Goal: Information Seeking & Learning: Learn about a topic

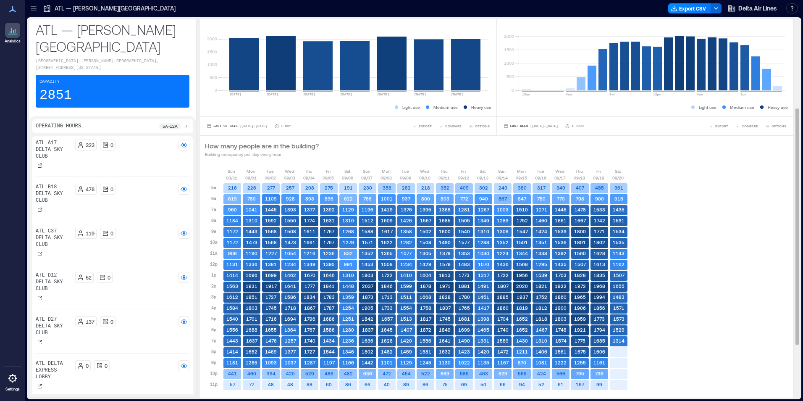
scroll to position [210, 0]
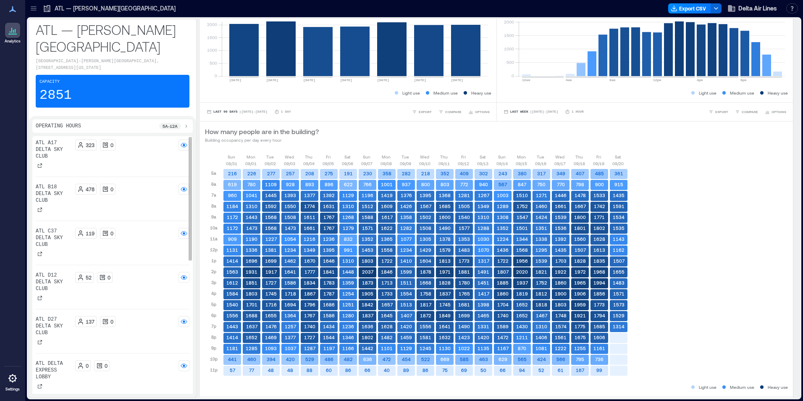
click at [134, 170] on div "323 0" at bounding box center [132, 155] width 115 height 30
click at [181, 148] on rect at bounding box center [184, 145] width 7 height 7
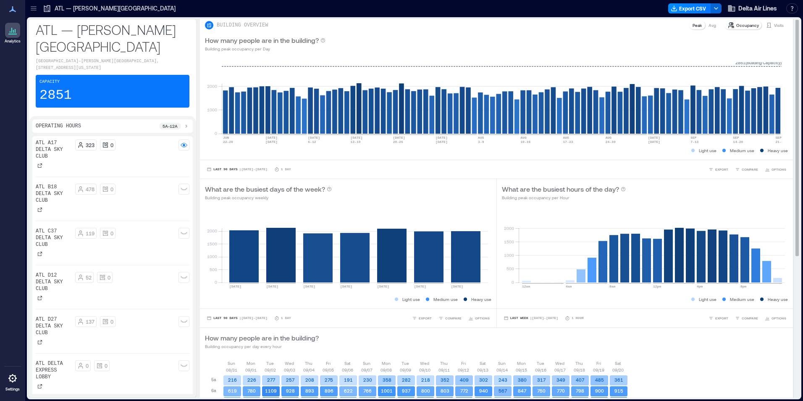
scroll to position [0, 0]
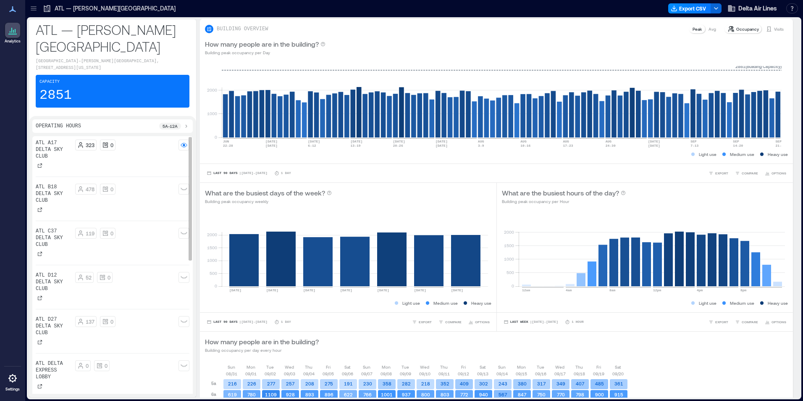
click at [47, 160] on p "ATL A17 Delta Sky Club" at bounding box center [54, 150] width 36 height 20
click at [66, 248] on p "ATL C37 Delta Sky Club" at bounding box center [54, 238] width 36 height 20
click at [108, 7] on p "ATL — [PERSON_NAME][GEOGRAPHIC_DATA]" at bounding box center [115, 8] width 121 height 8
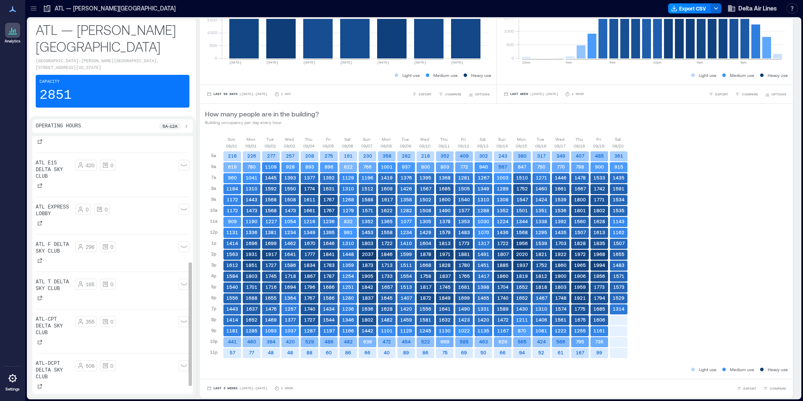
scroll to position [261, 0]
click at [59, 330] on p "ATL-CPT Delta Sky Club" at bounding box center [54, 326] width 36 height 20
click at [183, 322] on rect at bounding box center [184, 321] width 7 height 7
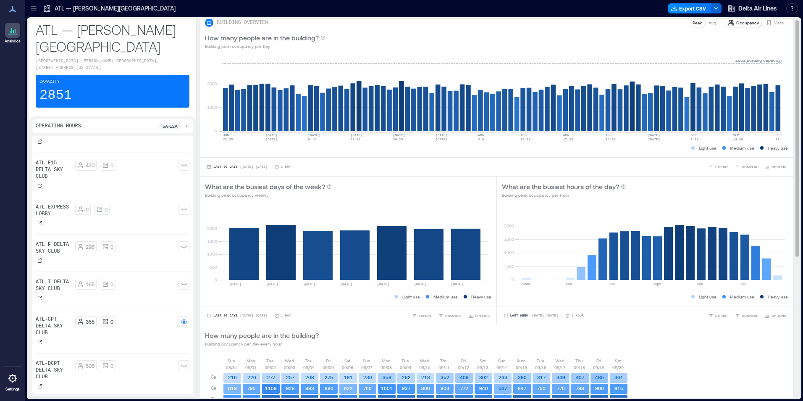
scroll to position [0, 0]
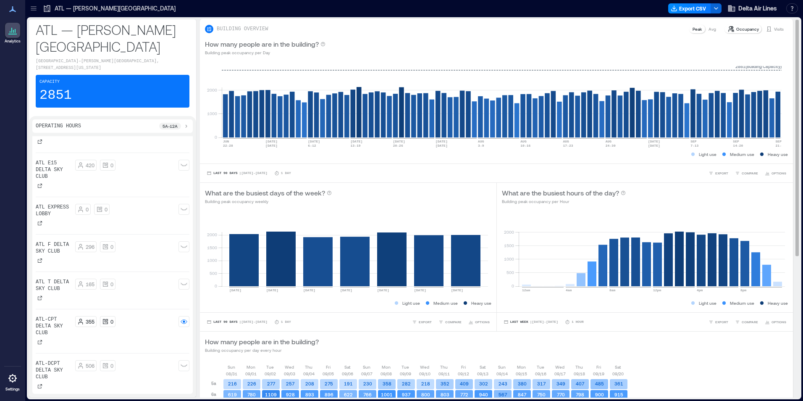
click at [738, 29] on p "Occupancy" at bounding box center [748, 29] width 23 height 7
click at [127, 9] on p "ATL — [PERSON_NAME][GEOGRAPHIC_DATA]" at bounding box center [115, 8] width 121 height 8
click at [46, 8] on icon at bounding box center [47, 8] width 8 height 8
click at [34, 8] on icon at bounding box center [33, 8] width 8 height 8
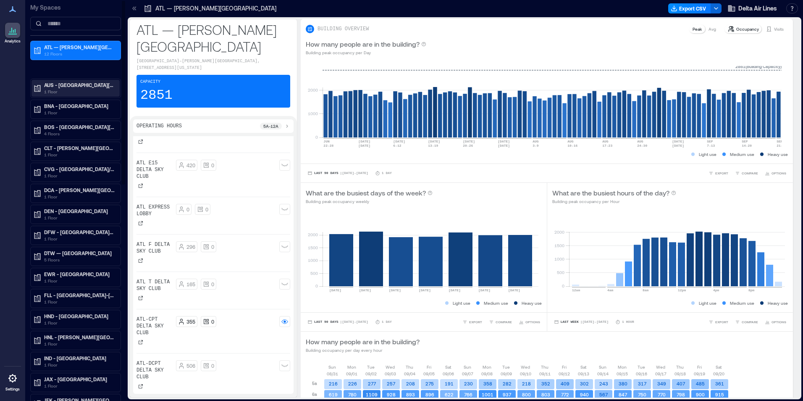
click at [76, 84] on p "AUS - [GEOGRAPHIC_DATA][PERSON_NAME][GEOGRAPHIC_DATA]" at bounding box center [79, 85] width 71 height 7
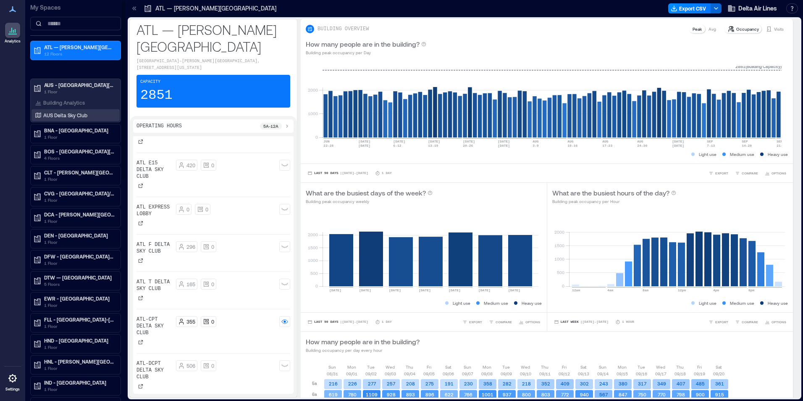
click at [68, 113] on p "AUS Delta Sky Club" at bounding box center [65, 115] width 44 height 7
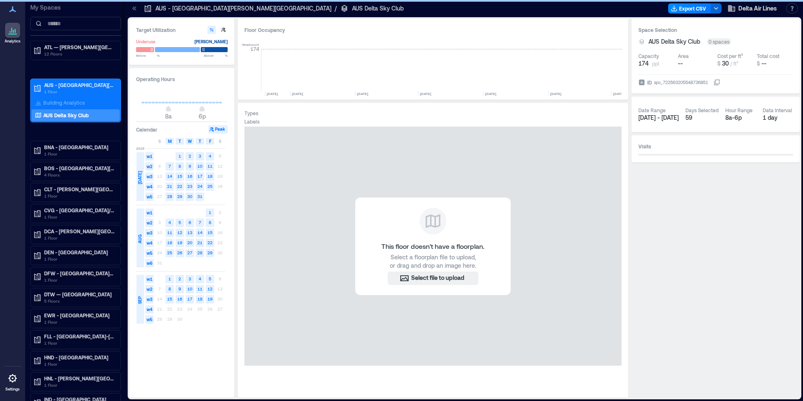
scroll to position [0, 1509]
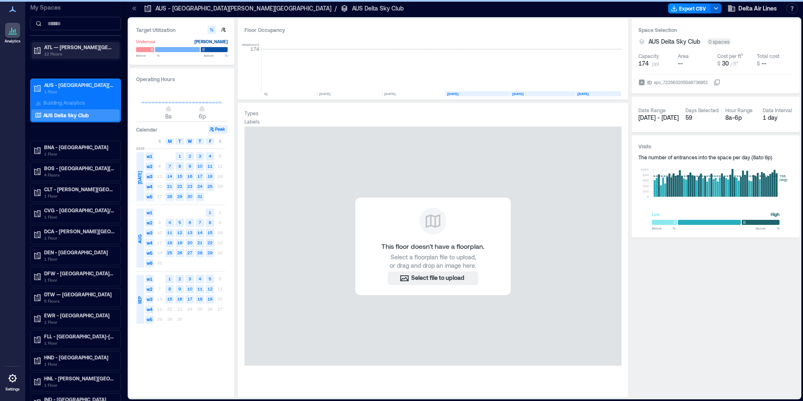
click at [58, 234] on p "DCA - [PERSON_NAME][GEOGRAPHIC_DATA][US_STATE]" at bounding box center [79, 231] width 71 height 7
click at [46, 233] on p "DCA - [PERSON_NAME][GEOGRAPHIC_DATA][US_STATE]" at bounding box center [79, 231] width 71 height 7
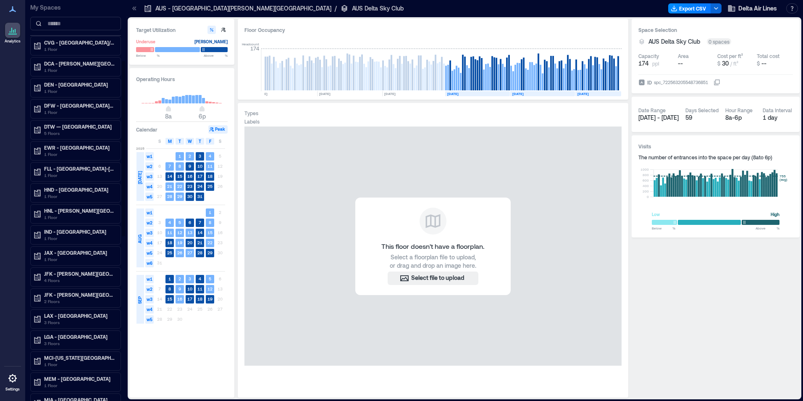
scroll to position [168, 0]
click at [135, 7] on icon at bounding box center [134, 8] width 8 height 8
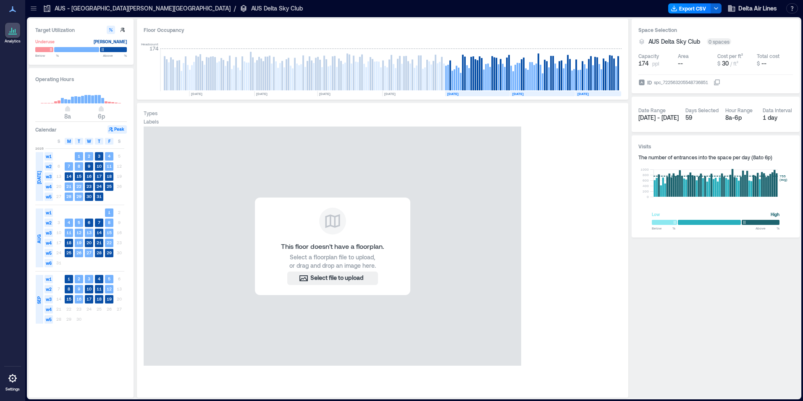
scroll to position [0, 1408]
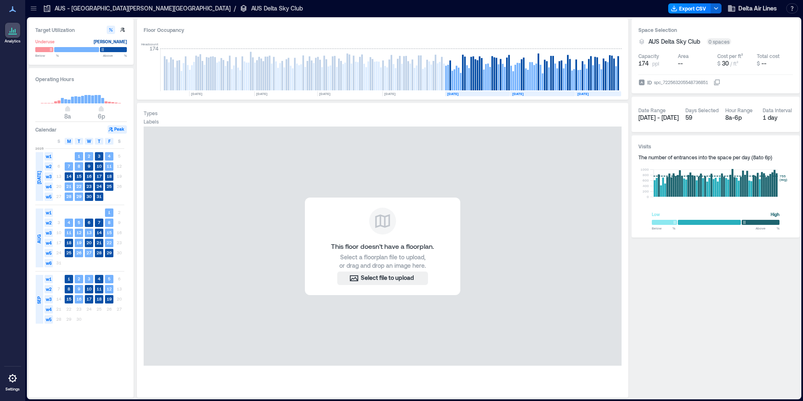
click at [32, 8] on icon at bounding box center [33, 8] width 8 height 8
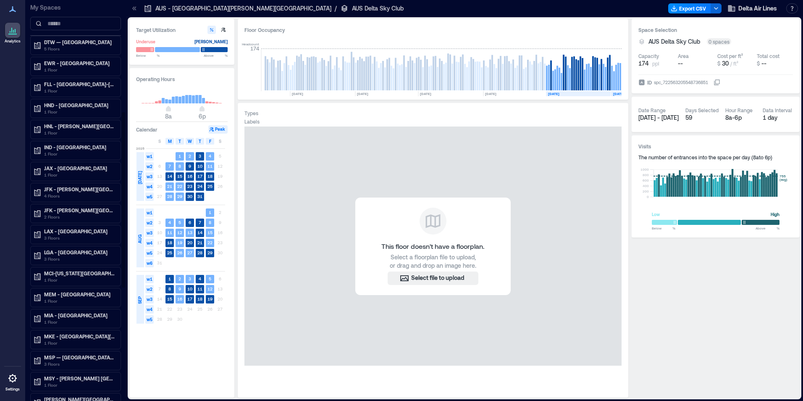
scroll to position [294, 0]
click at [84, 210] on p "LGA - [GEOGRAPHIC_DATA]" at bounding box center [79, 210] width 71 height 7
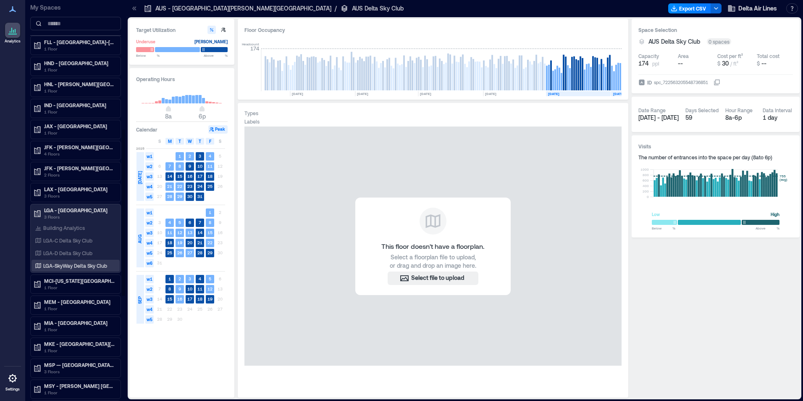
click at [93, 269] on div "LGA-SkyWay Delta Sky Club" at bounding box center [74, 265] width 82 height 8
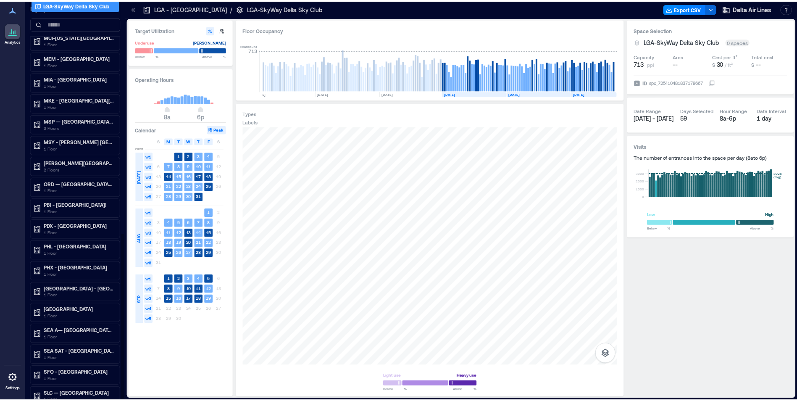
scroll to position [565, 0]
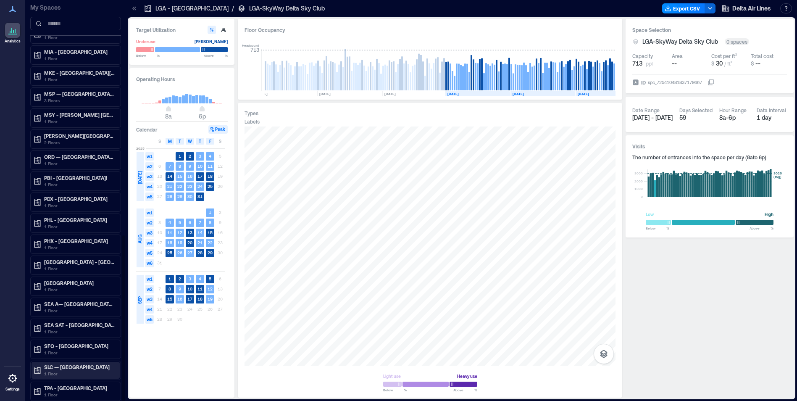
click at [76, 370] on p "SLC — [GEOGRAPHIC_DATA]" at bounding box center [79, 367] width 71 height 7
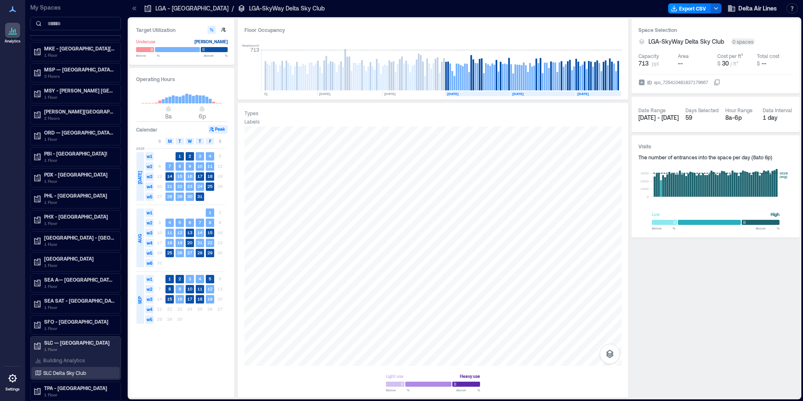
click at [79, 372] on p "SLC Delta Sky Club" at bounding box center [64, 372] width 43 height 7
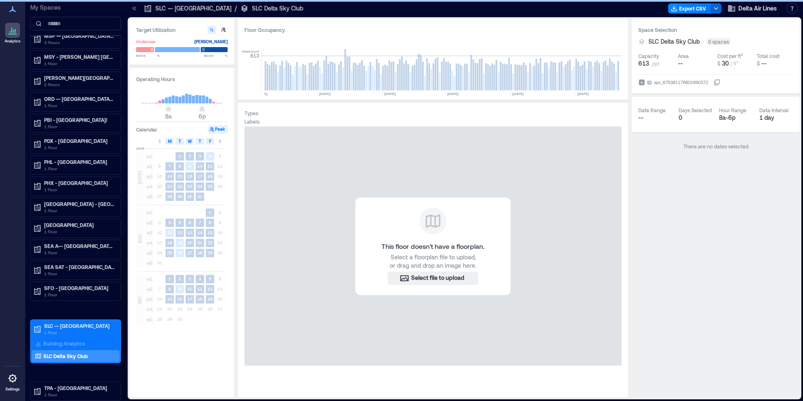
scroll to position [556, 0]
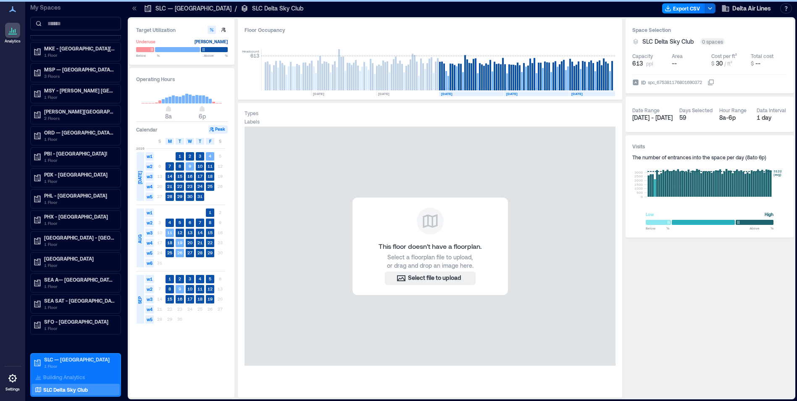
click at [78, 373] on div "Building Analytics" at bounding box center [76, 377] width 88 height 12
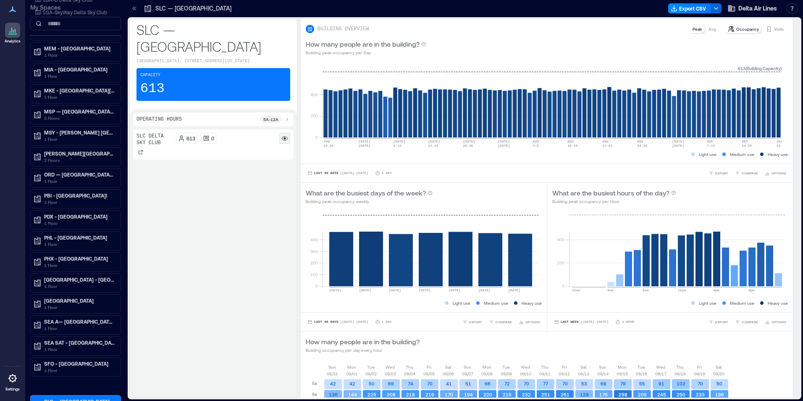
click at [285, 140] on circle at bounding box center [285, 138] width 2 height 2
